Goal: Task Accomplishment & Management: Complete application form

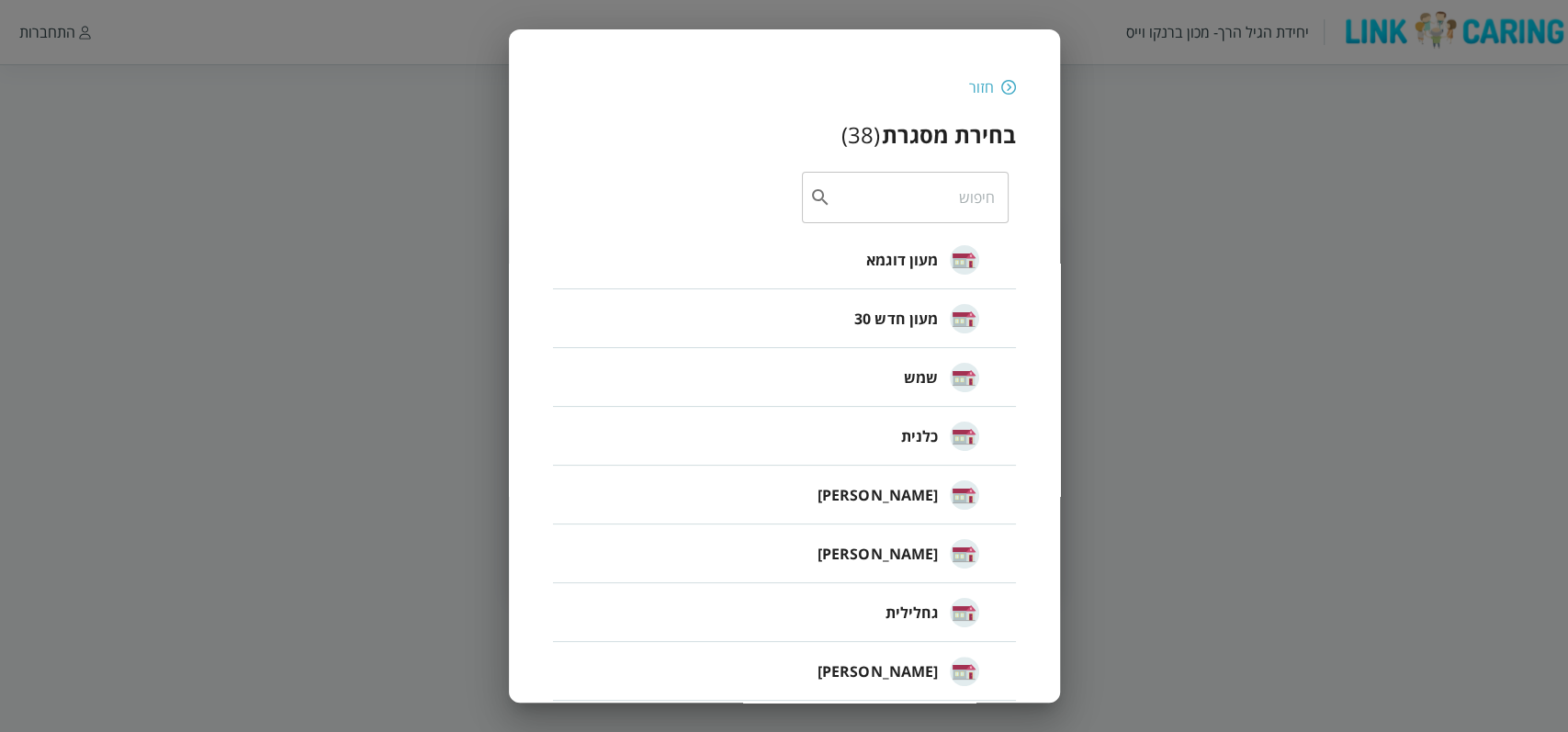
click at [994, 83] on div "חזור" at bounding box center [784, 87] width 463 height 20
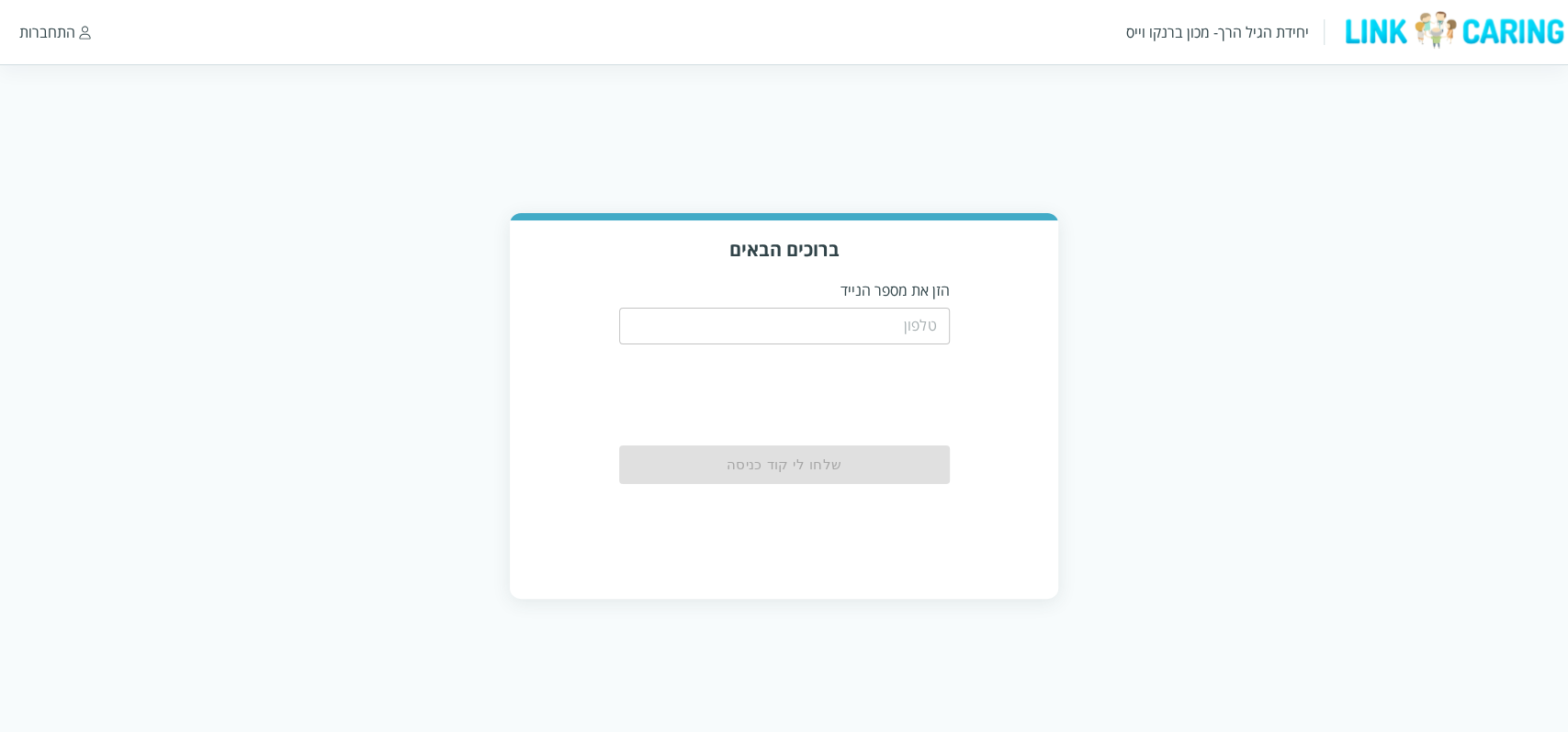
click at [28, 17] on div "יחידת הגיל הרך- מכון ברנקו וייס התחברות" at bounding box center [784, 32] width 1568 height 64
click at [36, 31] on div "התחברות" at bounding box center [48, 32] width 57 height 20
click at [59, 28] on div "התחברות" at bounding box center [48, 32] width 57 height 20
click at [33, 50] on div "יחידת הגיל הרך- מכון ברנקו וייס התחברות" at bounding box center [784, 32] width 1568 height 64
click at [48, 33] on div "התחברות" at bounding box center [48, 32] width 57 height 20
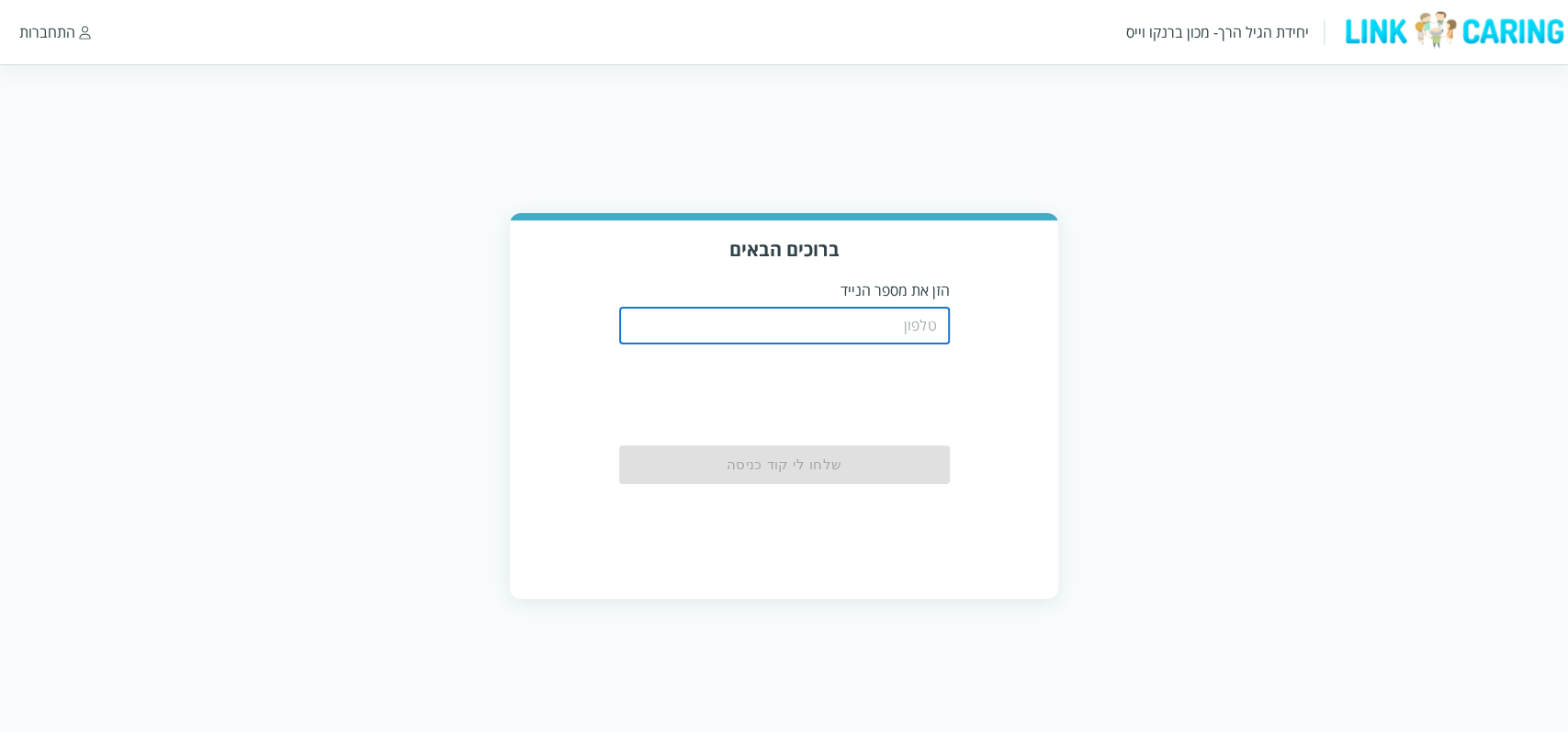
click at [848, 330] on input "tel" at bounding box center [784, 327] width 330 height 37
type input "0508805134"
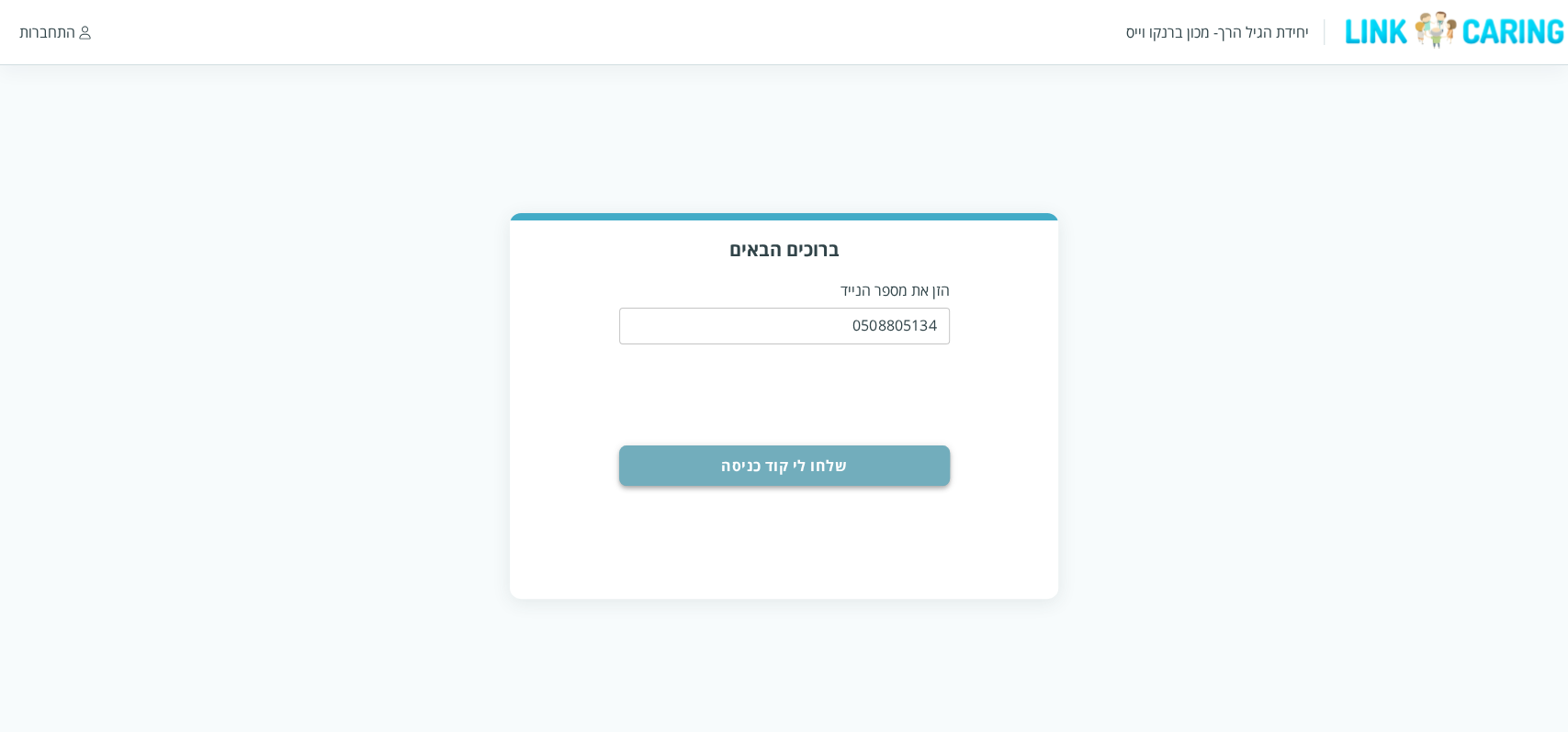
click at [831, 478] on button "שלחו לי קוד כניסה" at bounding box center [784, 465] width 330 height 40
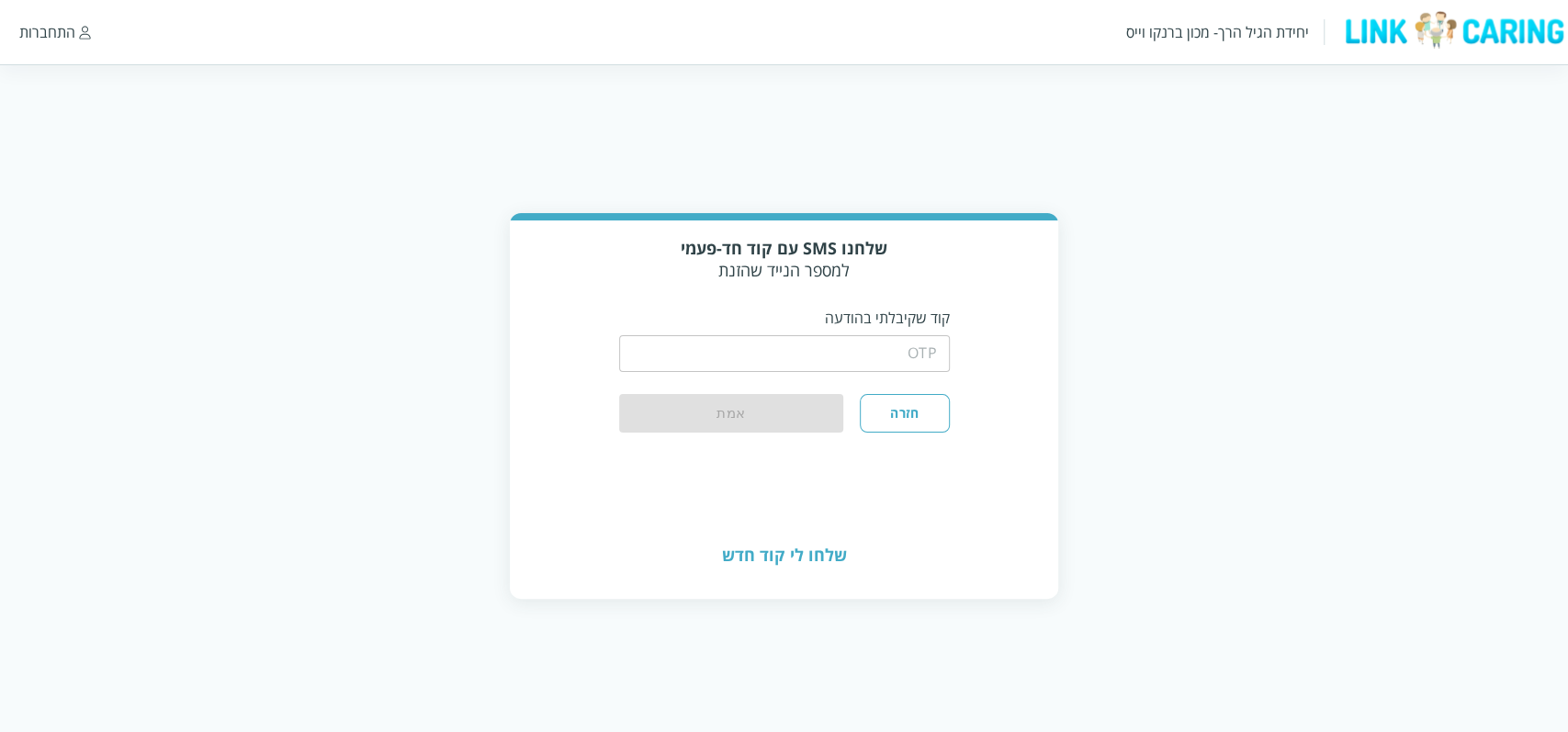
click at [871, 357] on input "string" at bounding box center [784, 354] width 330 height 37
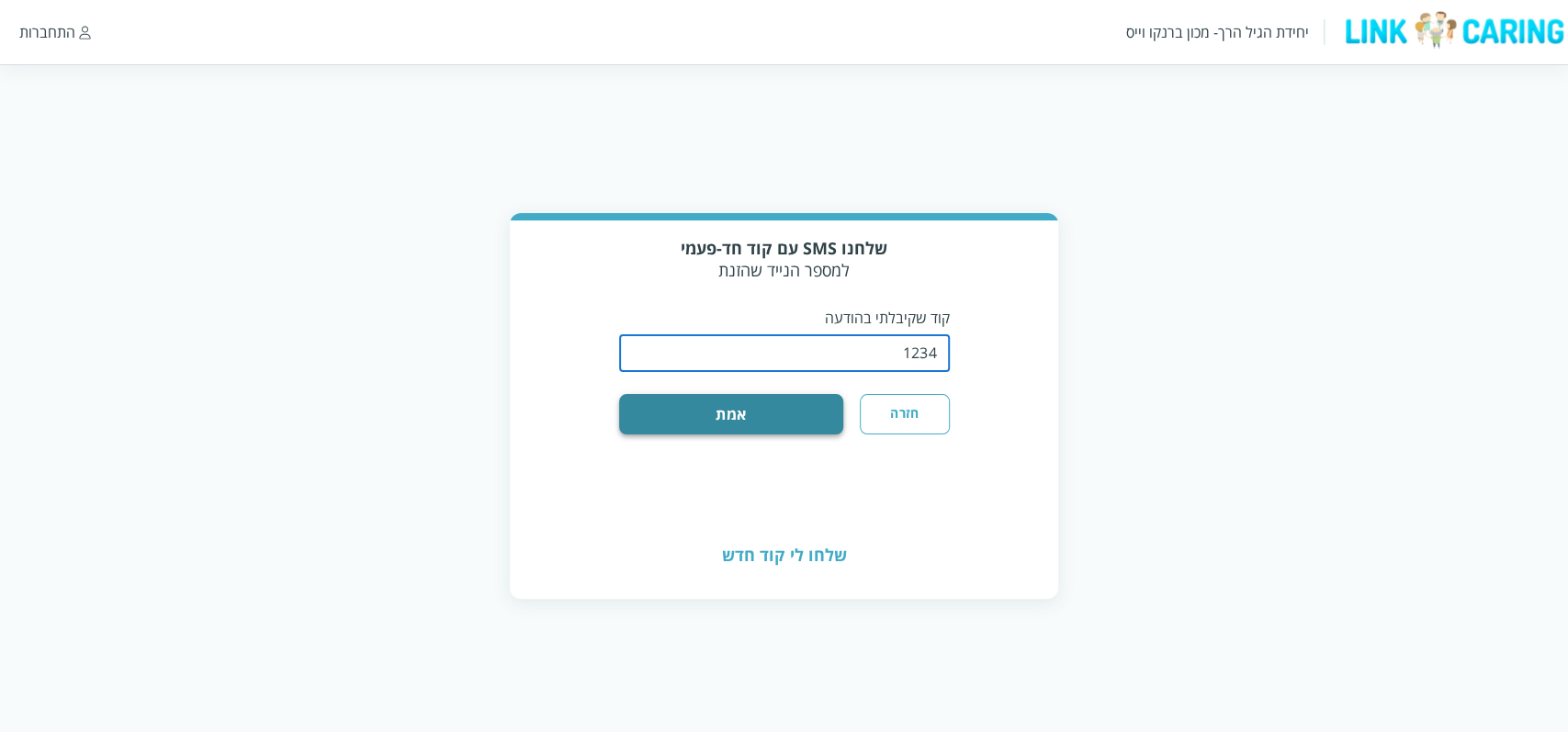
type input "1234"
click at [812, 403] on button "אמת" at bounding box center [731, 413] width 225 height 40
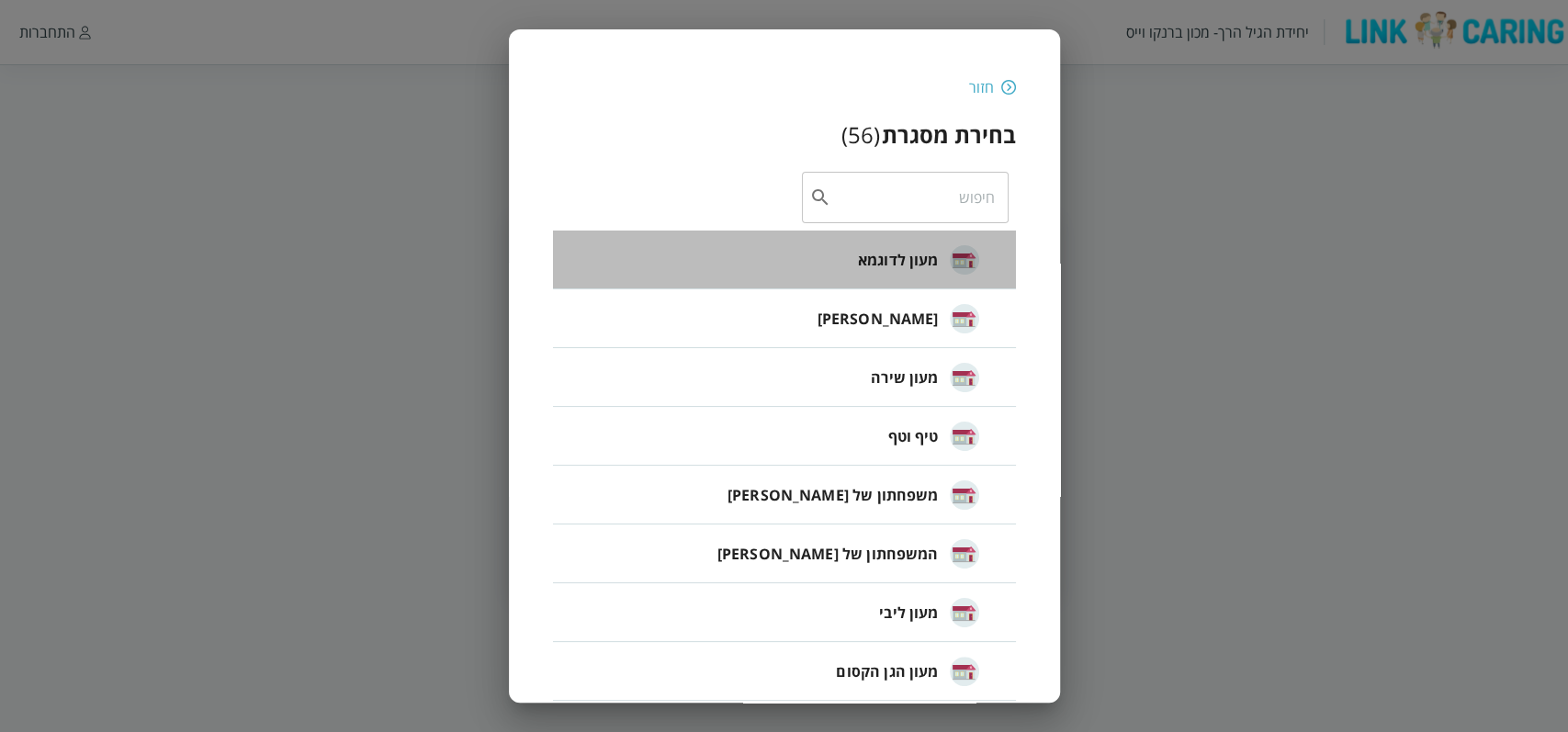
click at [924, 250] on span "מעון לדוגמא" at bounding box center [898, 259] width 81 height 22
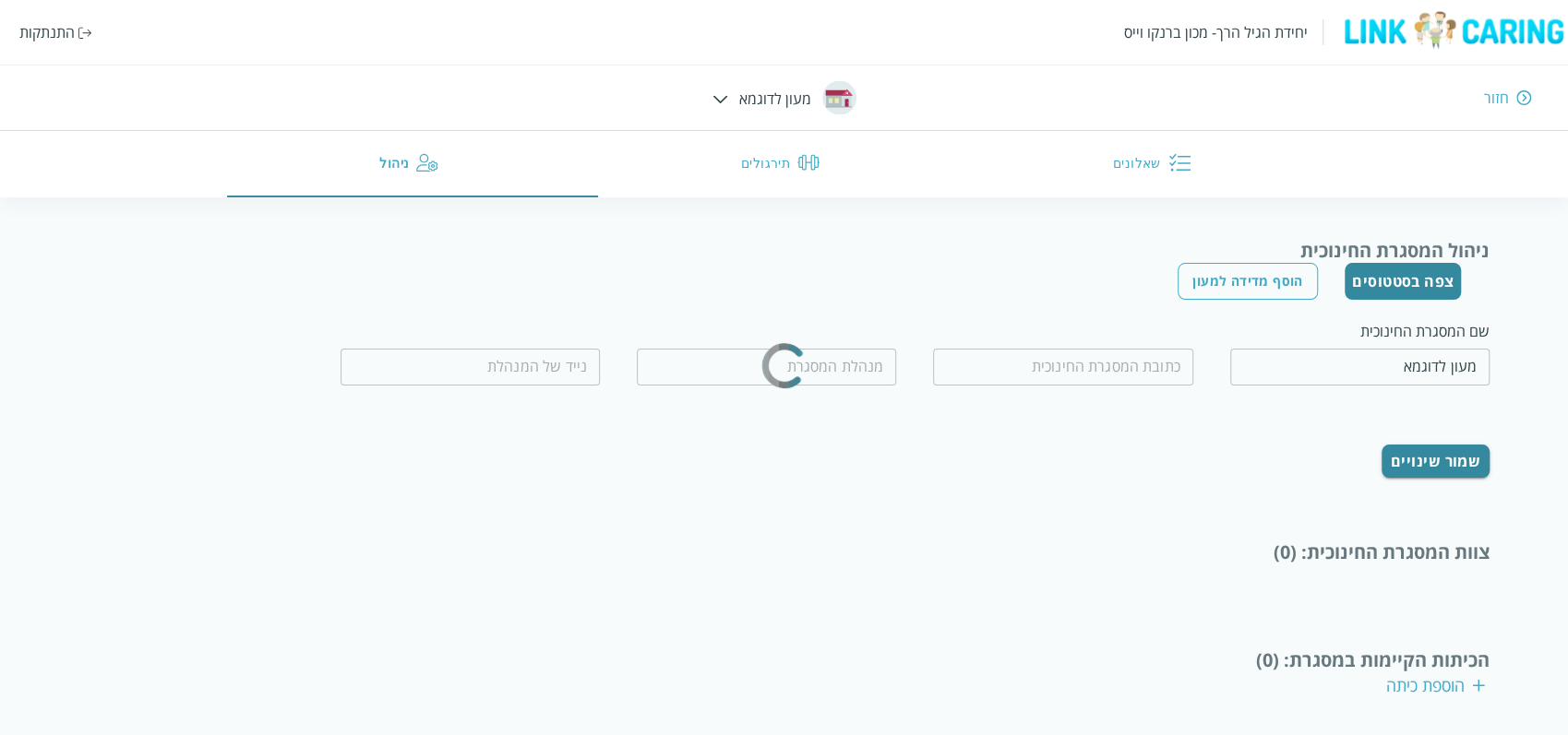
type input "[PERSON_NAME] הקטן"
type input "0555555555"
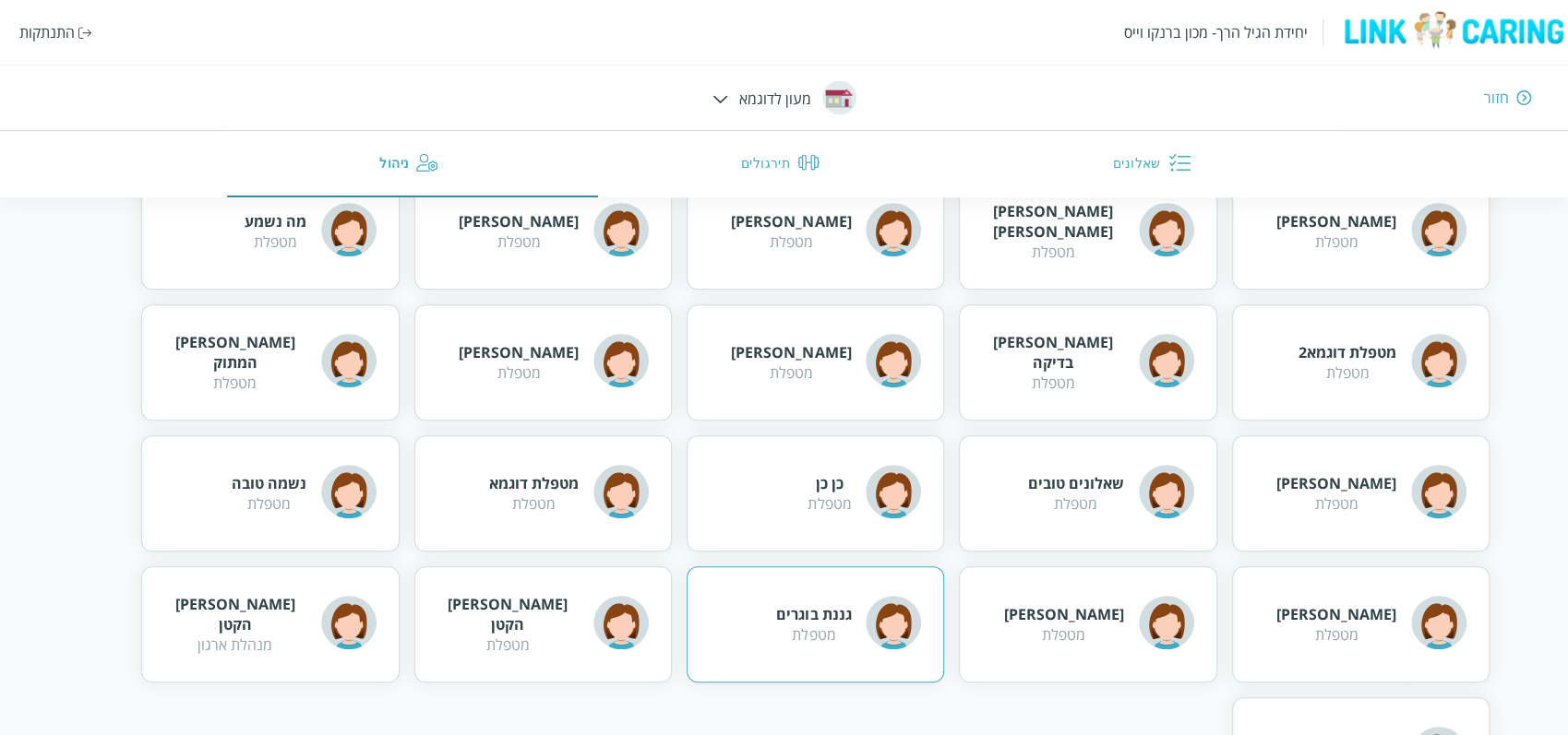
scroll to position [569, 0]
click at [524, 471] on div "מטפלת דוגמא מטפלת" at bounding box center [569, 492] width 160 height 60
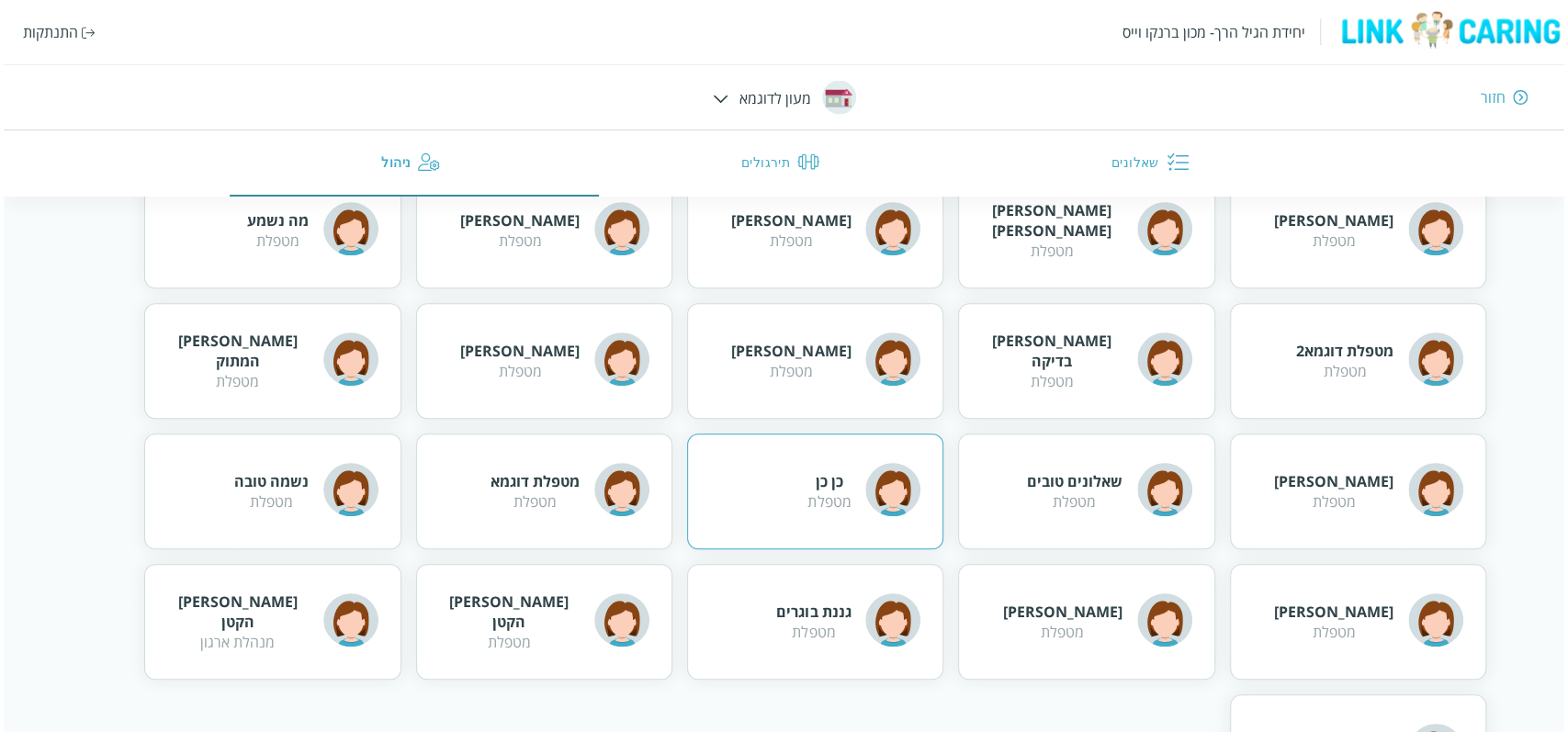
scroll to position [929, 0]
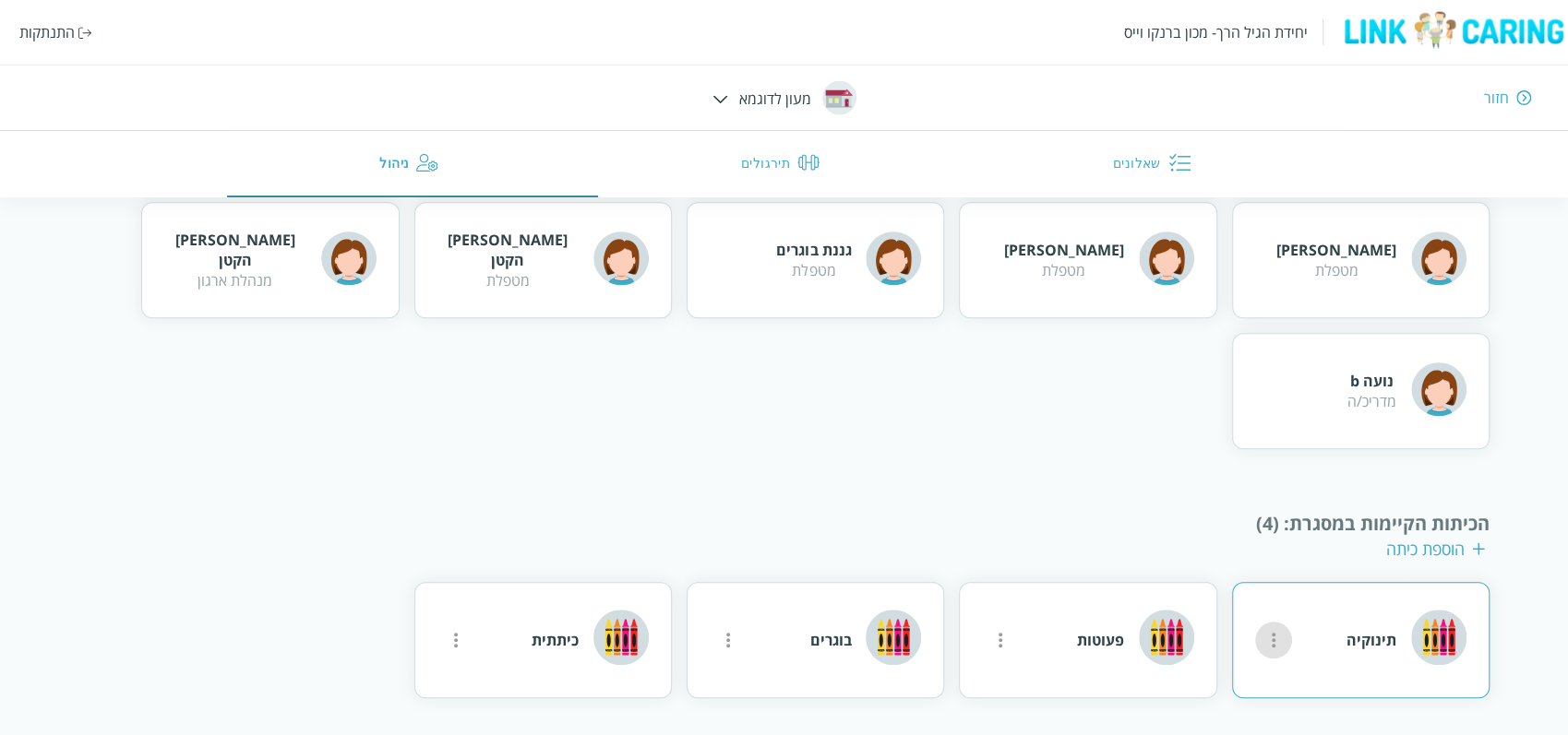
click at [1270, 644] on icon "more" at bounding box center [1273, 640] width 23 height 23
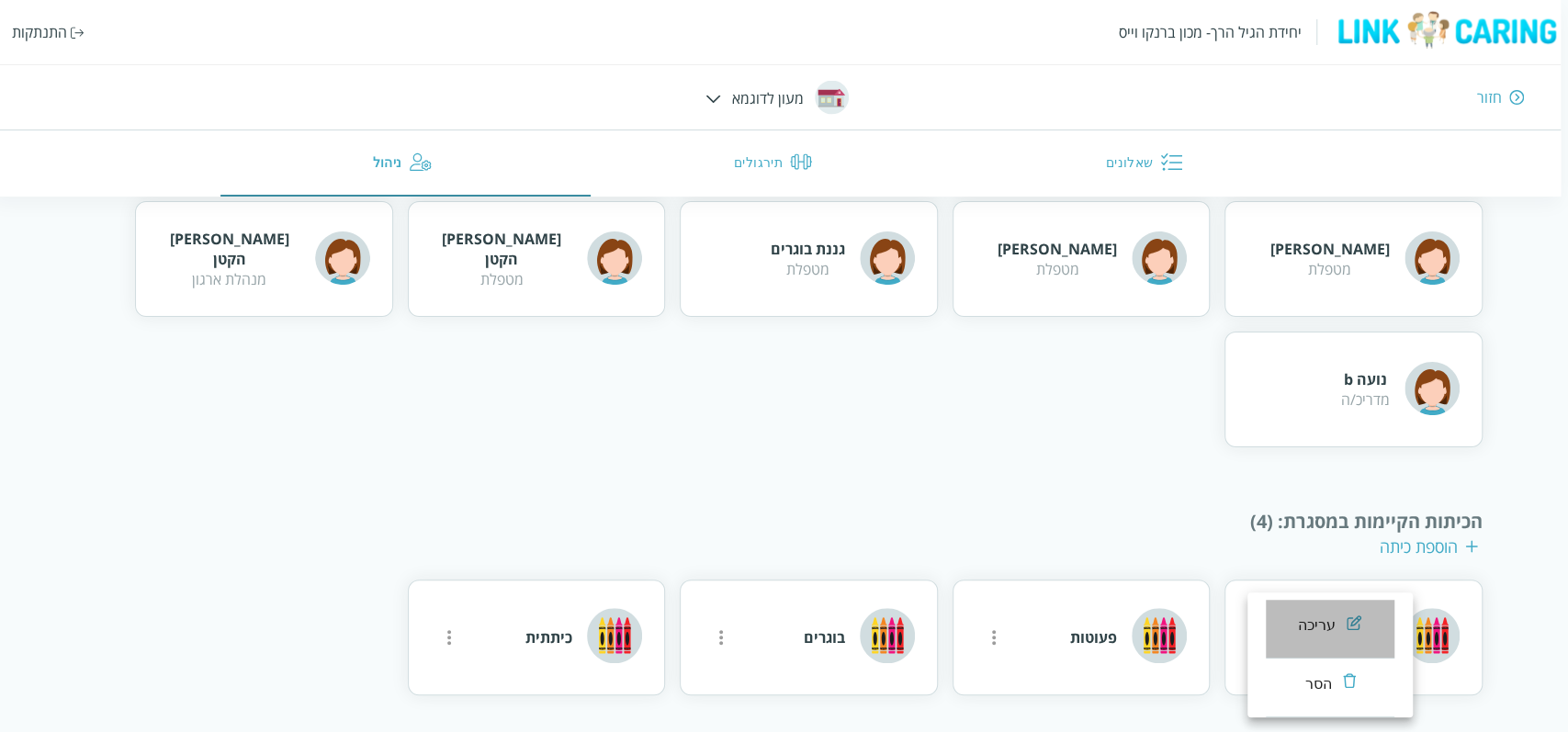
click at [1381, 629] on li "עריכה" at bounding box center [1330, 630] width 129 height 58
type input "תינוקיה"
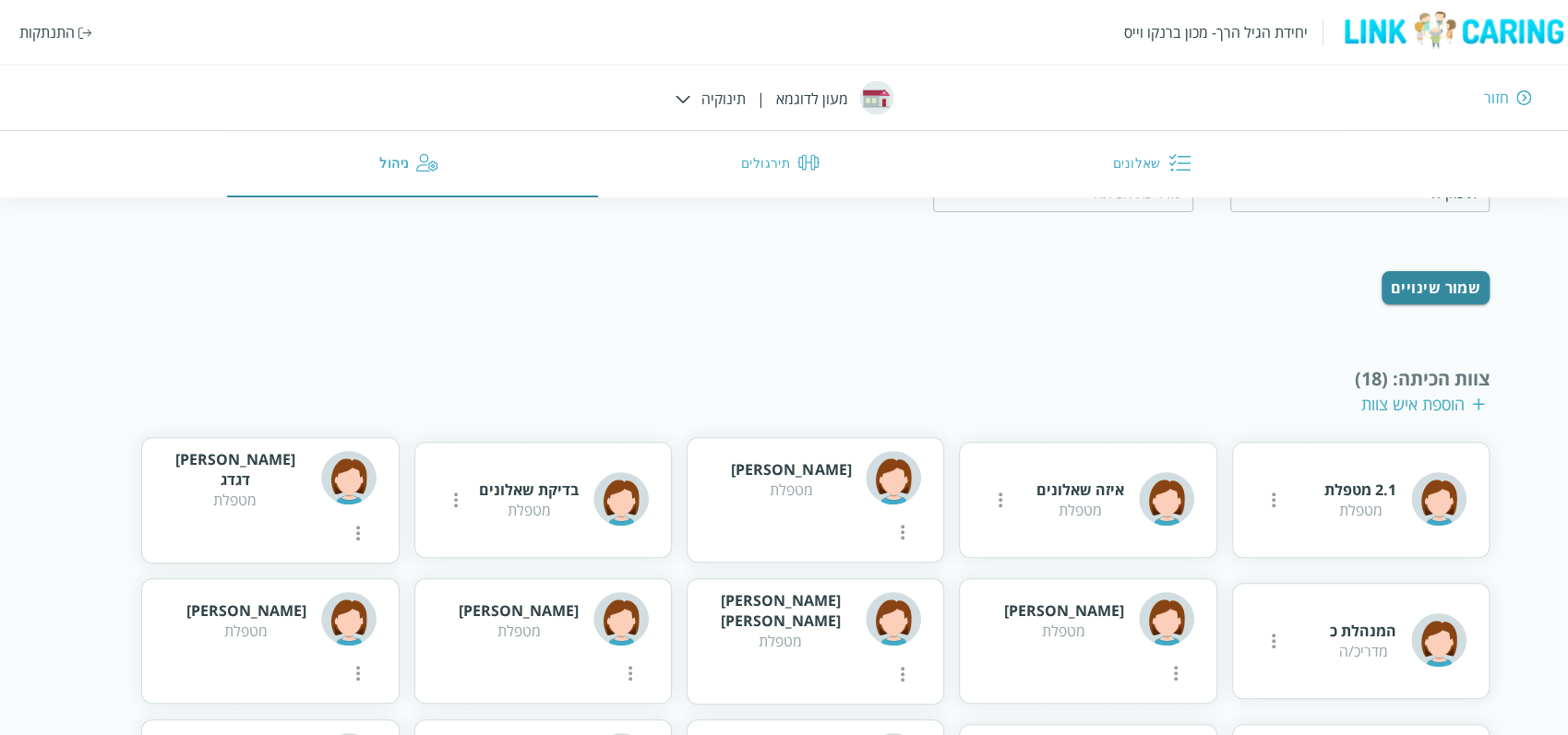
scroll to position [256, 0]
click at [1504, 99] on div "חזור" at bounding box center [1496, 98] width 24 height 21
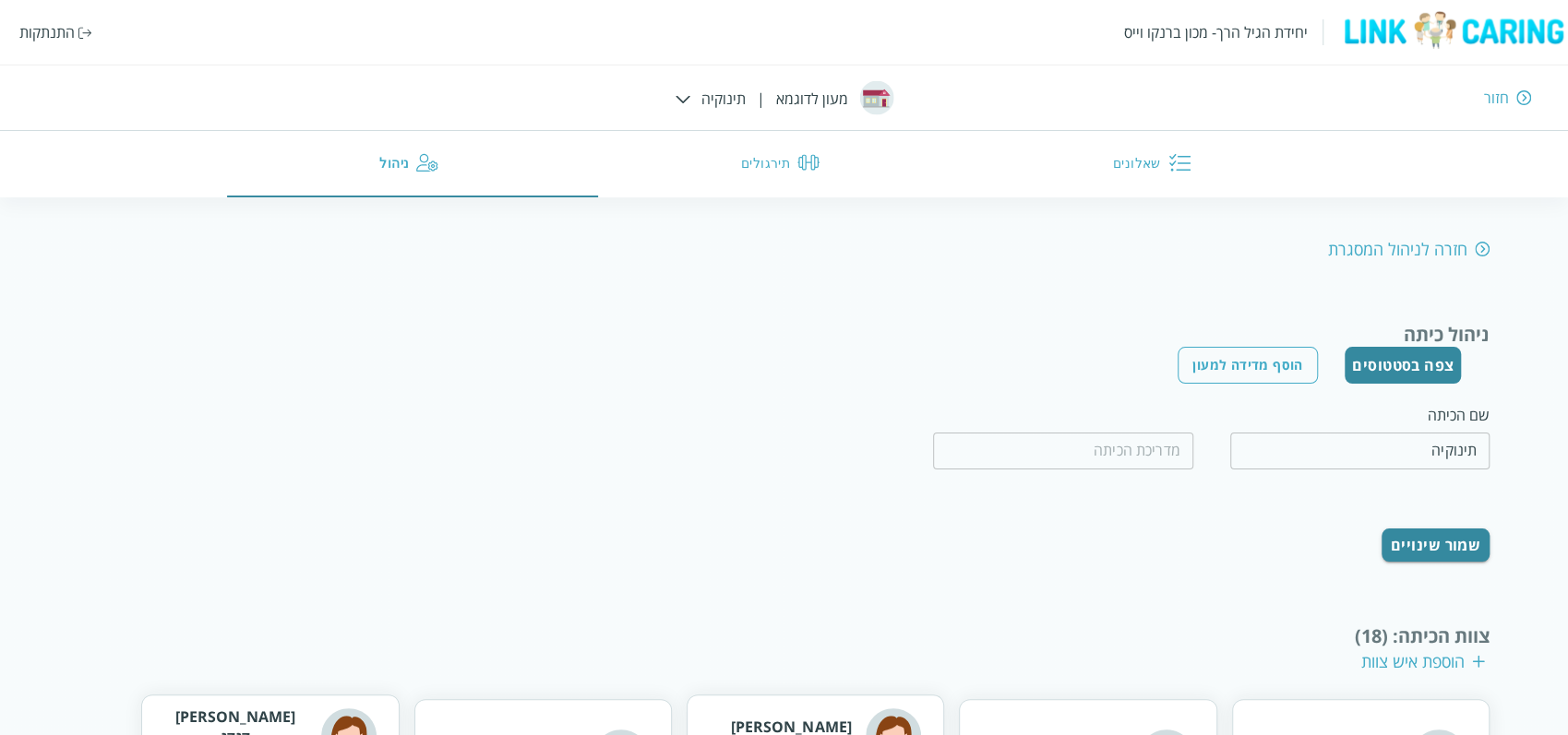
click at [1493, 102] on div "חזור" at bounding box center [1496, 98] width 24 height 21
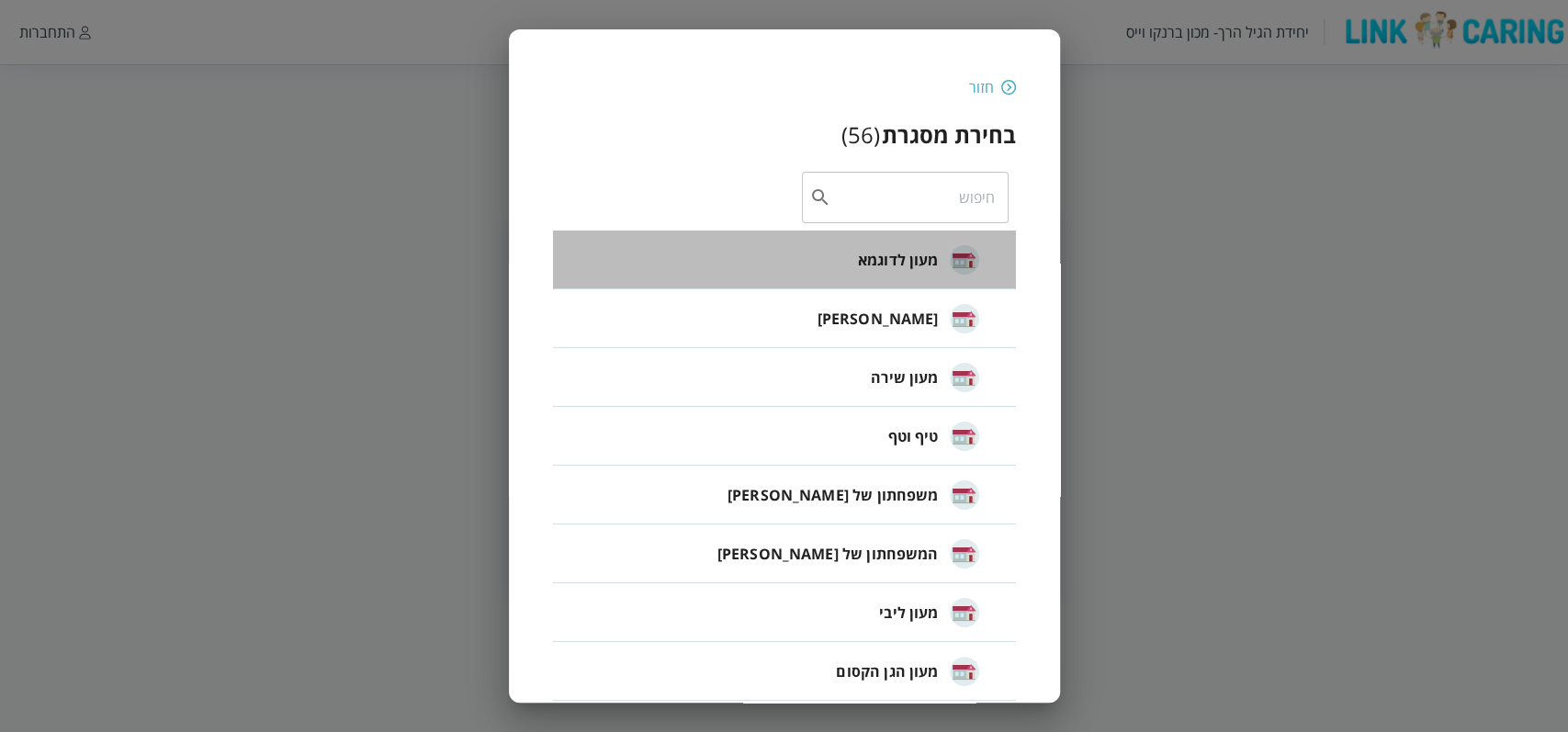
click at [848, 258] on li "מעון לדוגמא" at bounding box center [784, 260] width 463 height 58
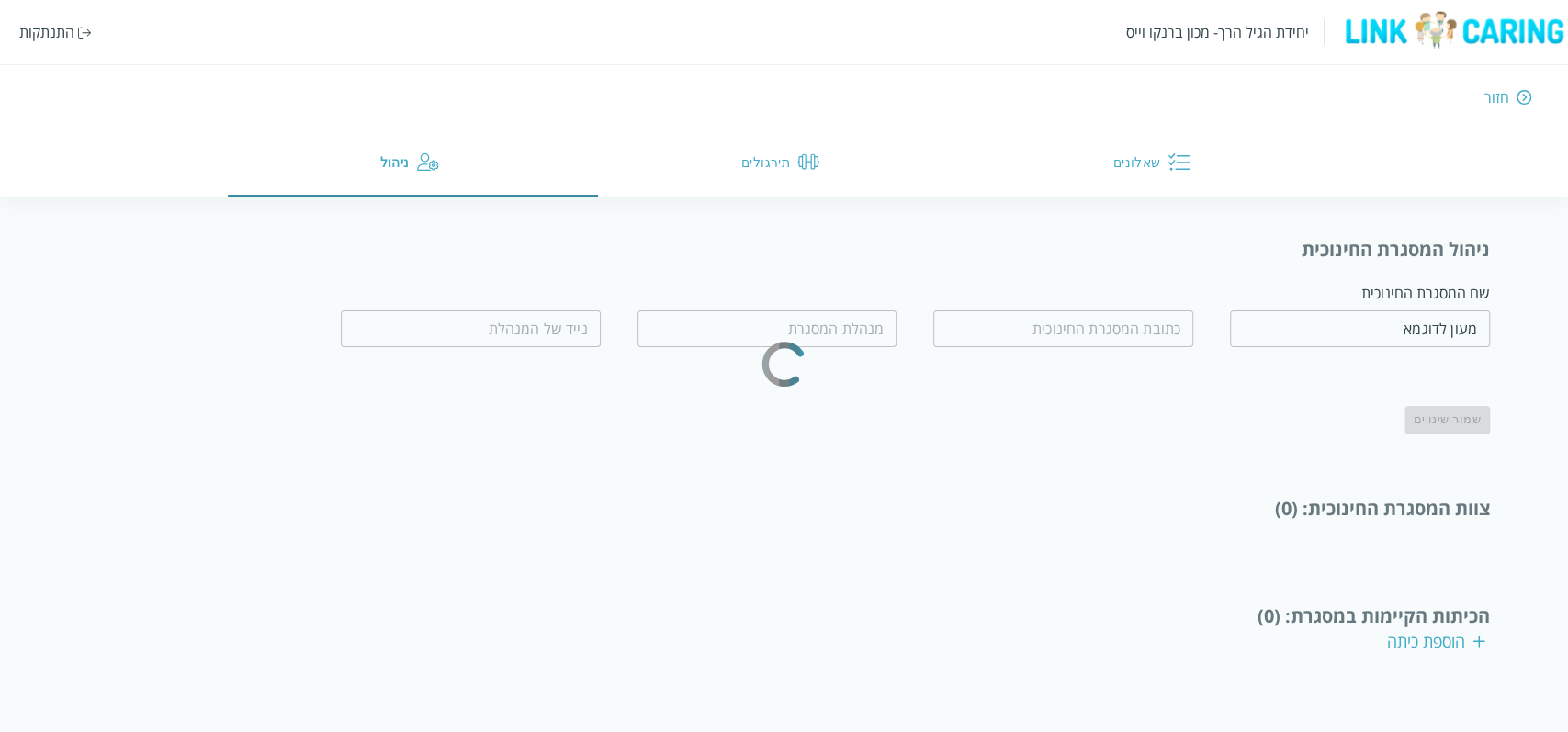
type input "[PERSON_NAME] הקטן"
type input "0555555555"
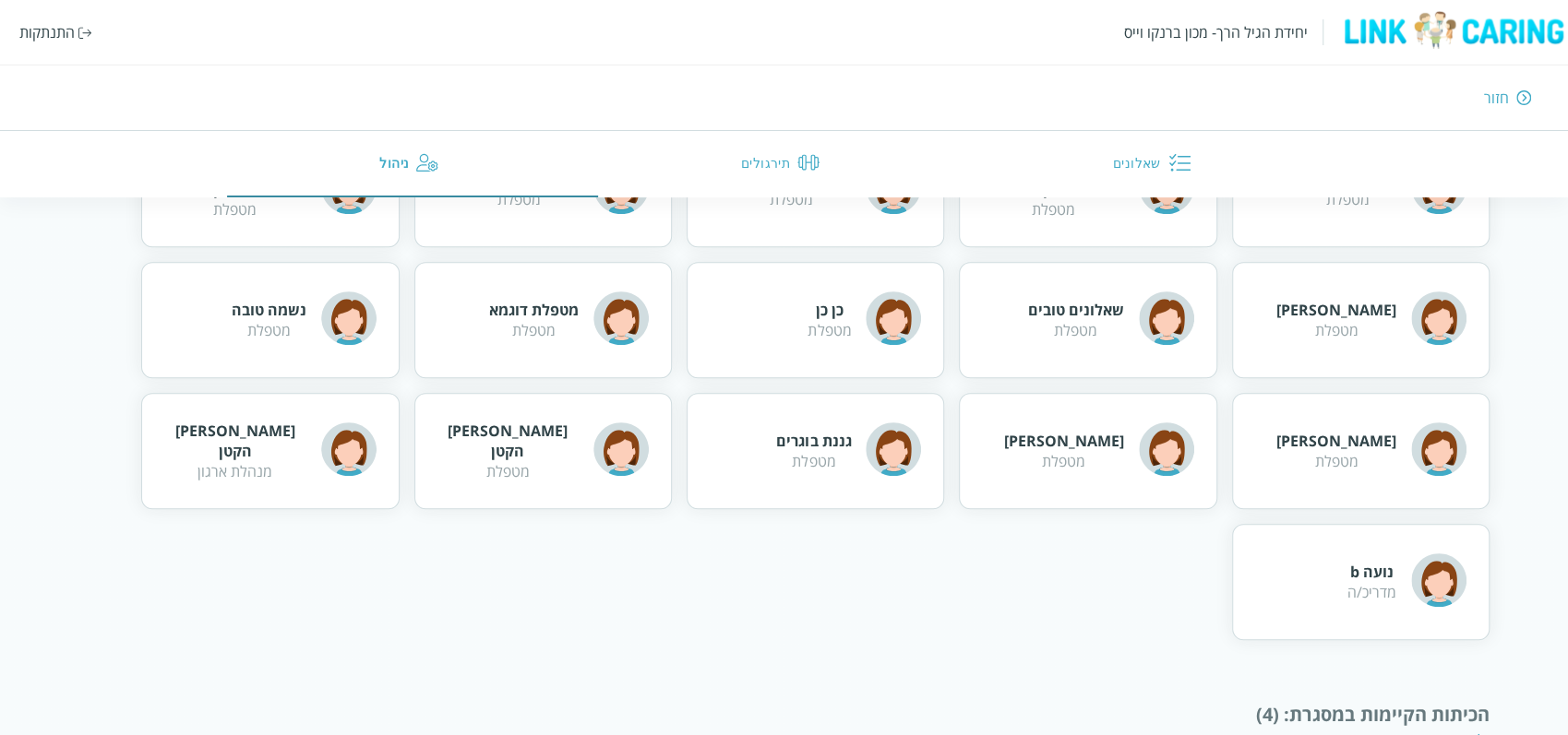
scroll to position [708, 0]
